Goal: Information Seeking & Learning: Learn about a topic

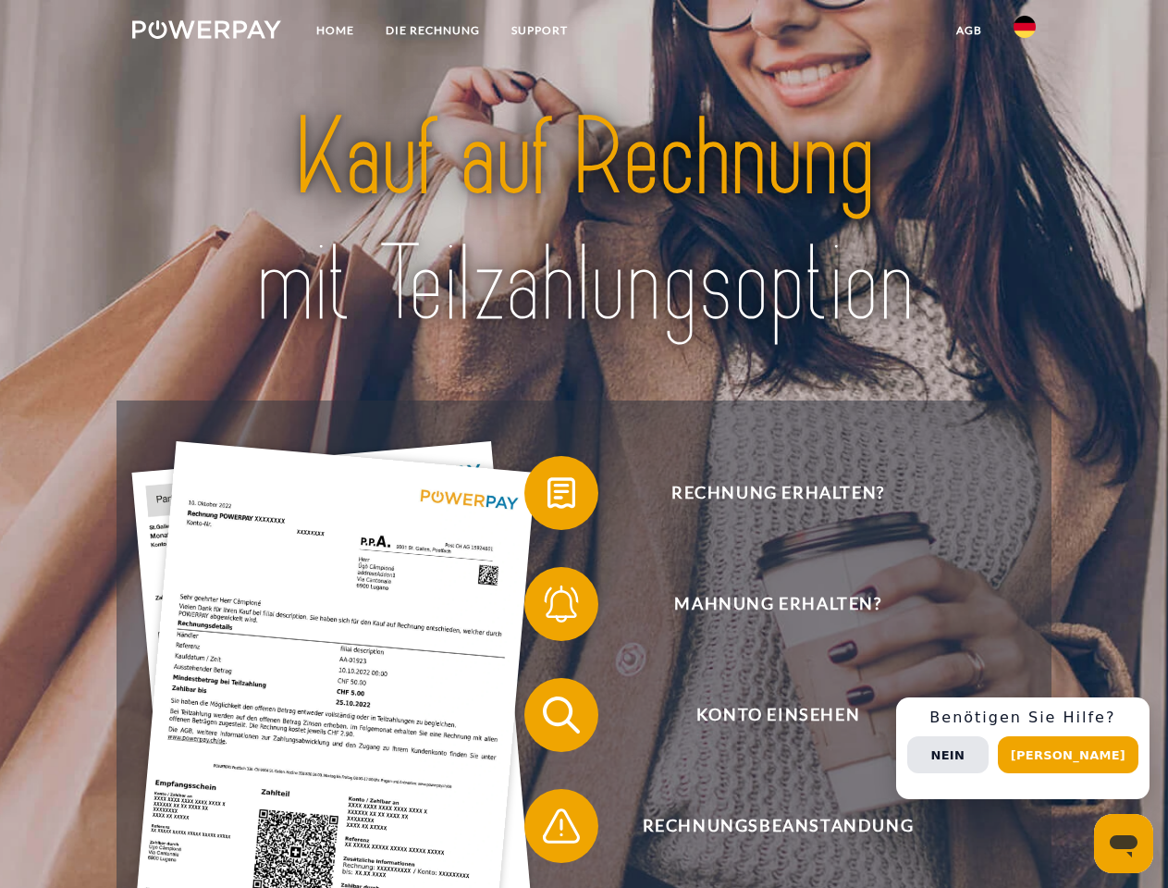
click at [206, 32] on img at bounding box center [206, 29] width 149 height 18
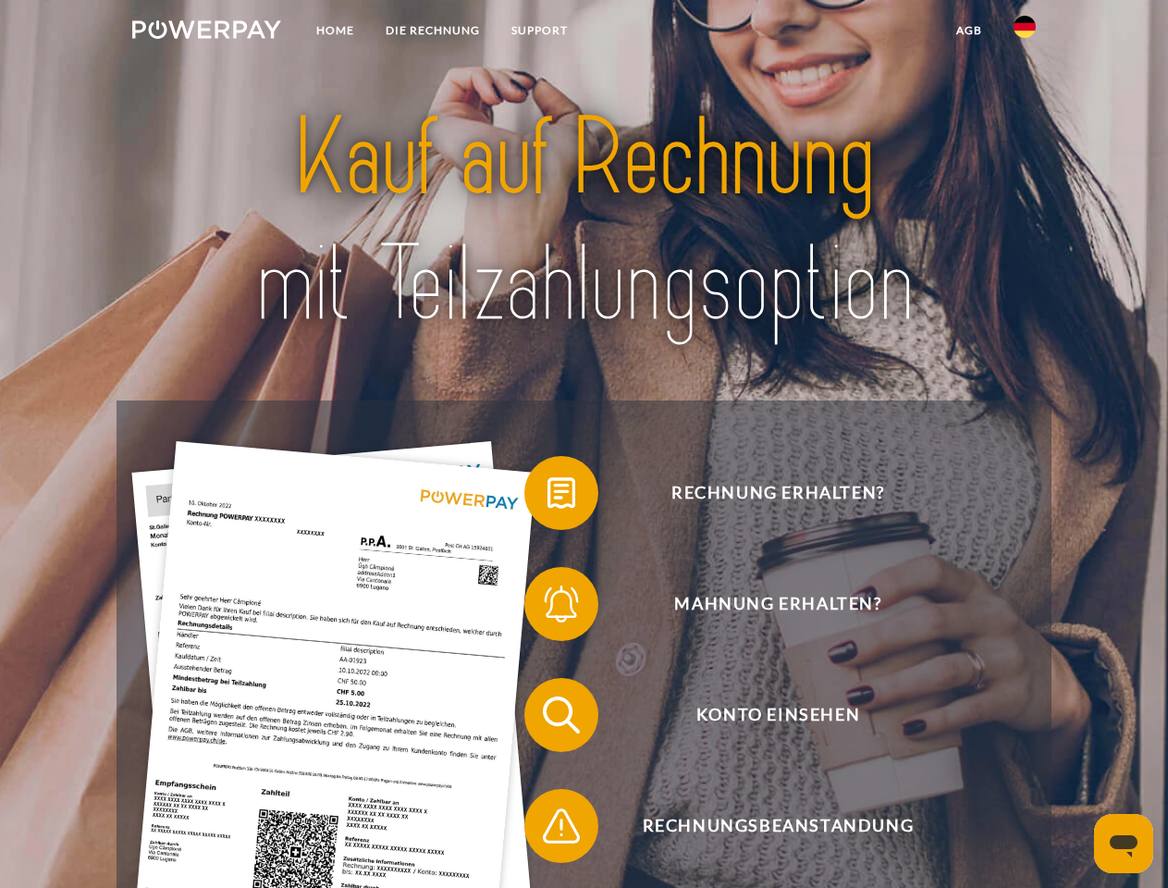
click at [1025, 32] on img at bounding box center [1024, 27] width 22 height 22
click at [968, 31] on link "agb" at bounding box center [968, 30] width 57 height 33
click at [547, 497] on span at bounding box center [533, 493] width 92 height 92
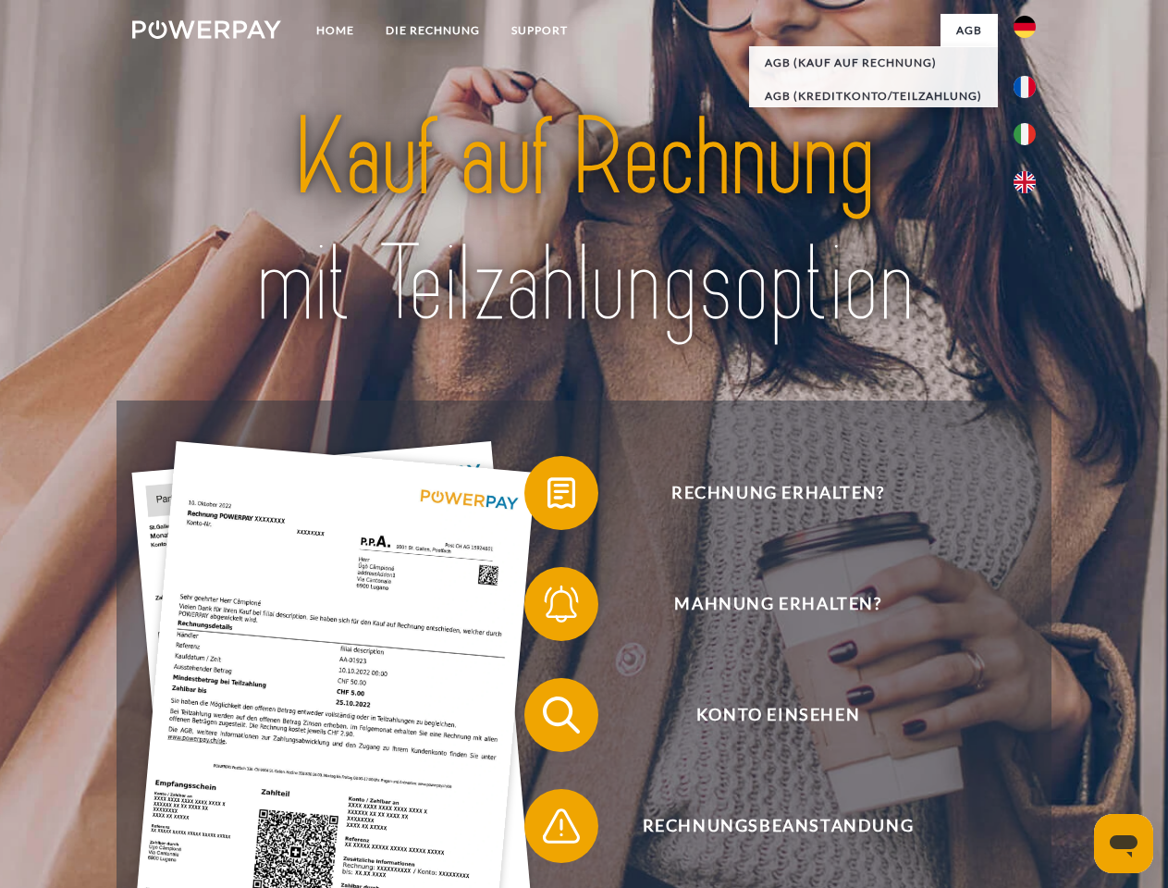
click at [547, 608] on span at bounding box center [533, 604] width 92 height 92
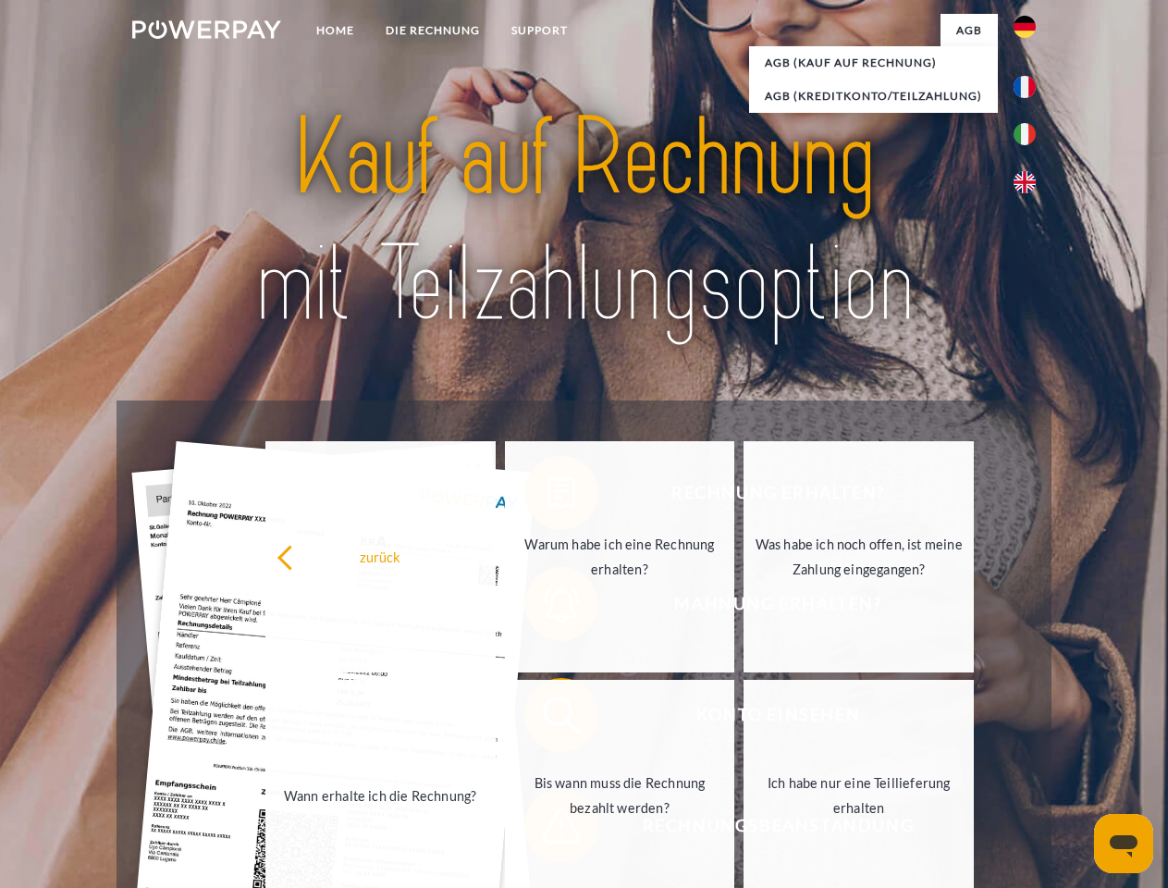
click at [547, 718] on link "Bis wann muss die Rechnung bezahlt werden?" at bounding box center [620, 795] width 230 height 231
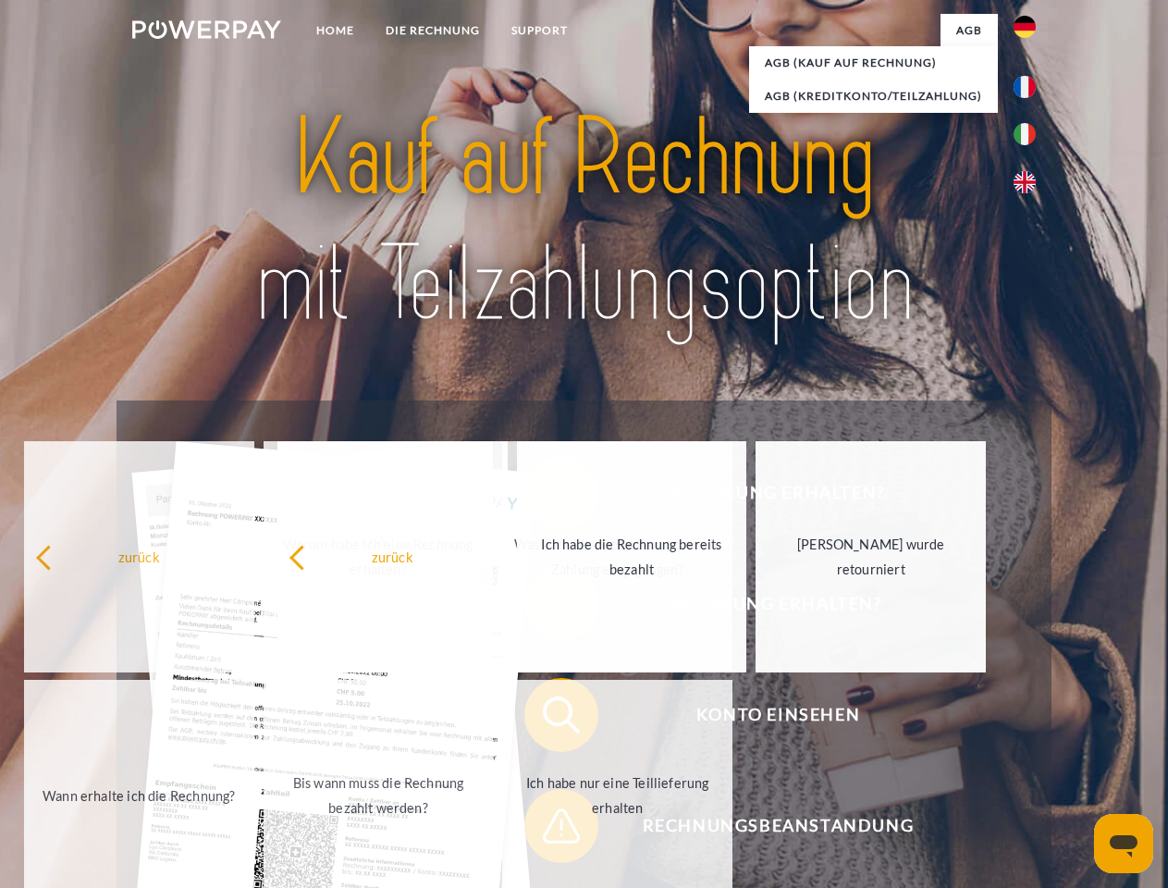
click at [547, 829] on span at bounding box center [533, 826] width 92 height 92
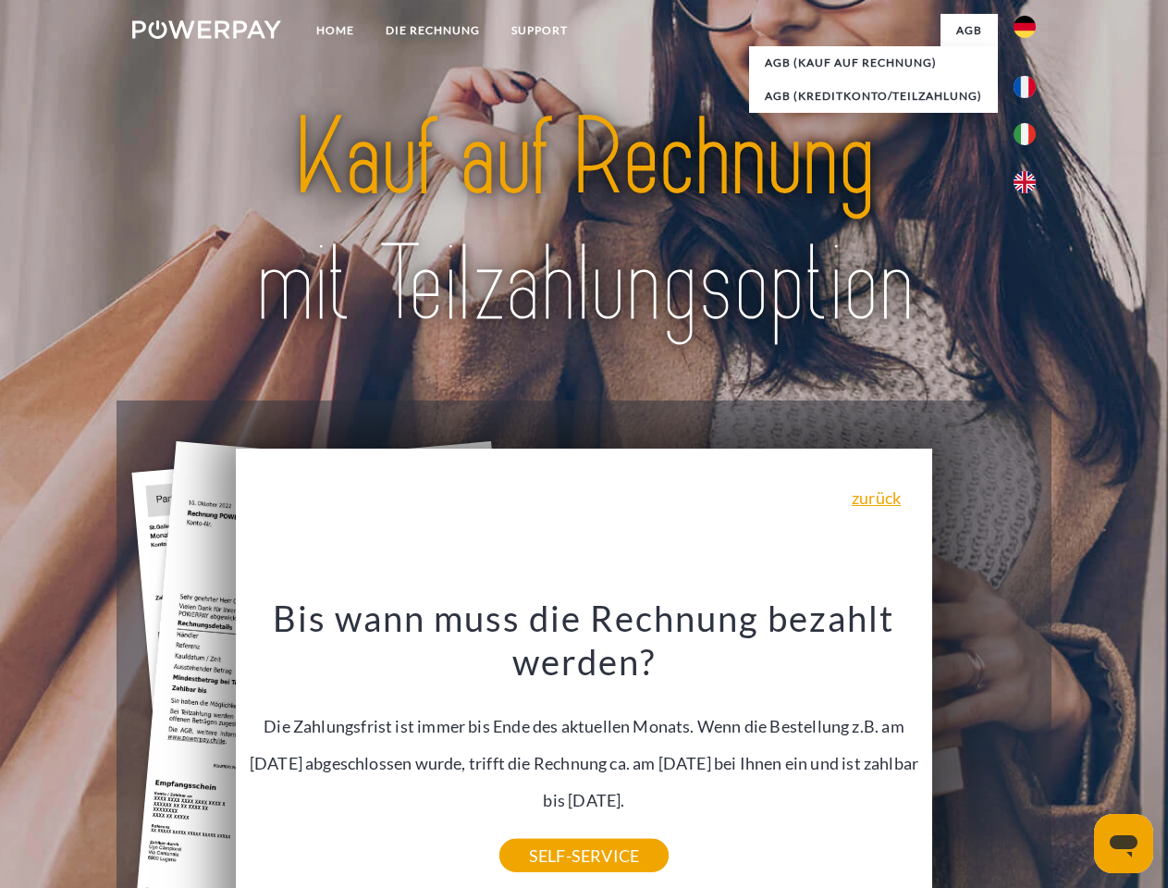
click at [1029, 748] on div "Rechnung erhalten? Mahnung erhalten? Konto einsehen" at bounding box center [584, 770] width 934 height 740
click at [984, 752] on span "Konto einsehen" at bounding box center [777, 715] width 453 height 74
click at [1074, 755] on header "Home DIE RECHNUNG SUPPORT" at bounding box center [584, 638] width 1168 height 1277
